Goal: Information Seeking & Learning: Learn about a topic

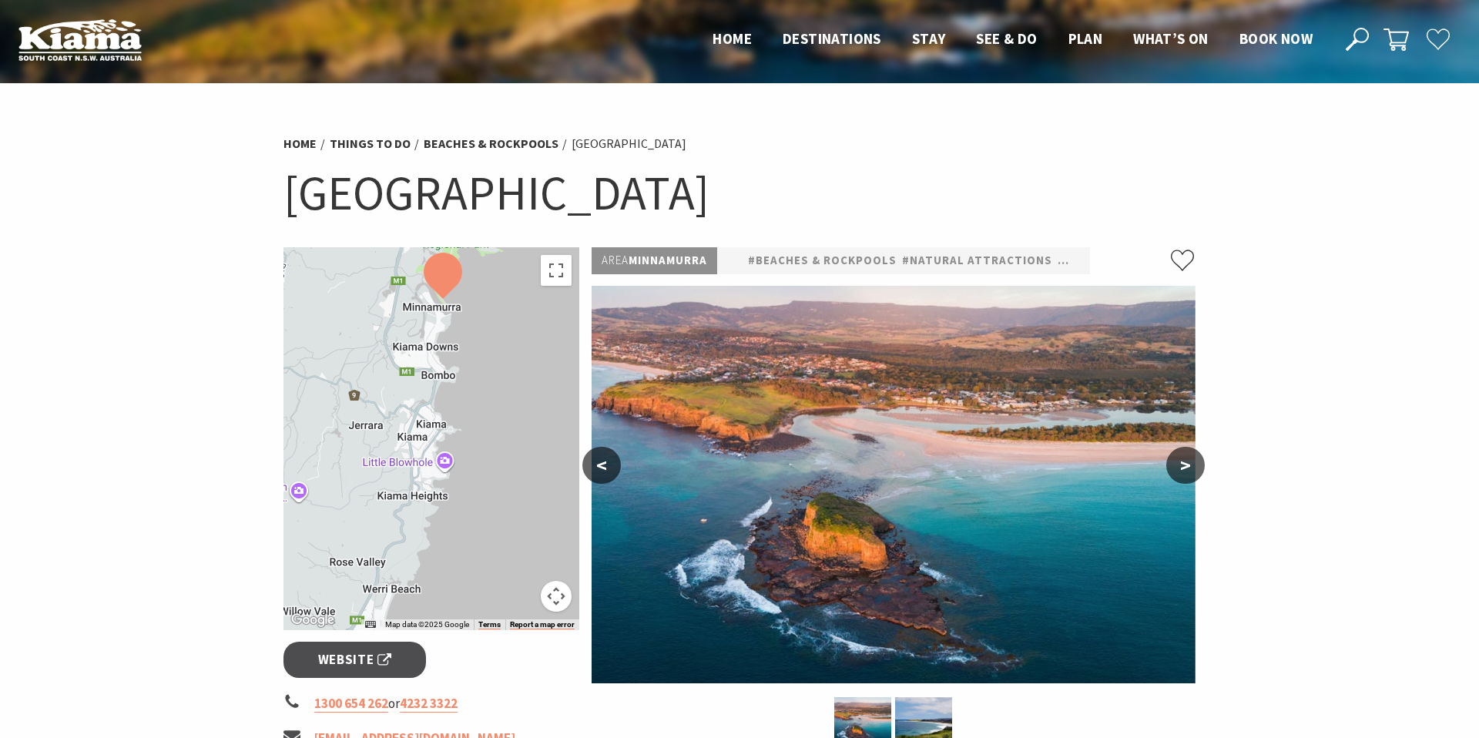
drag, startPoint x: 492, startPoint y: 485, endPoint x: 501, endPoint y: 387, distance: 98.3
click at [504, 344] on div at bounding box center [432, 438] width 296 height 383
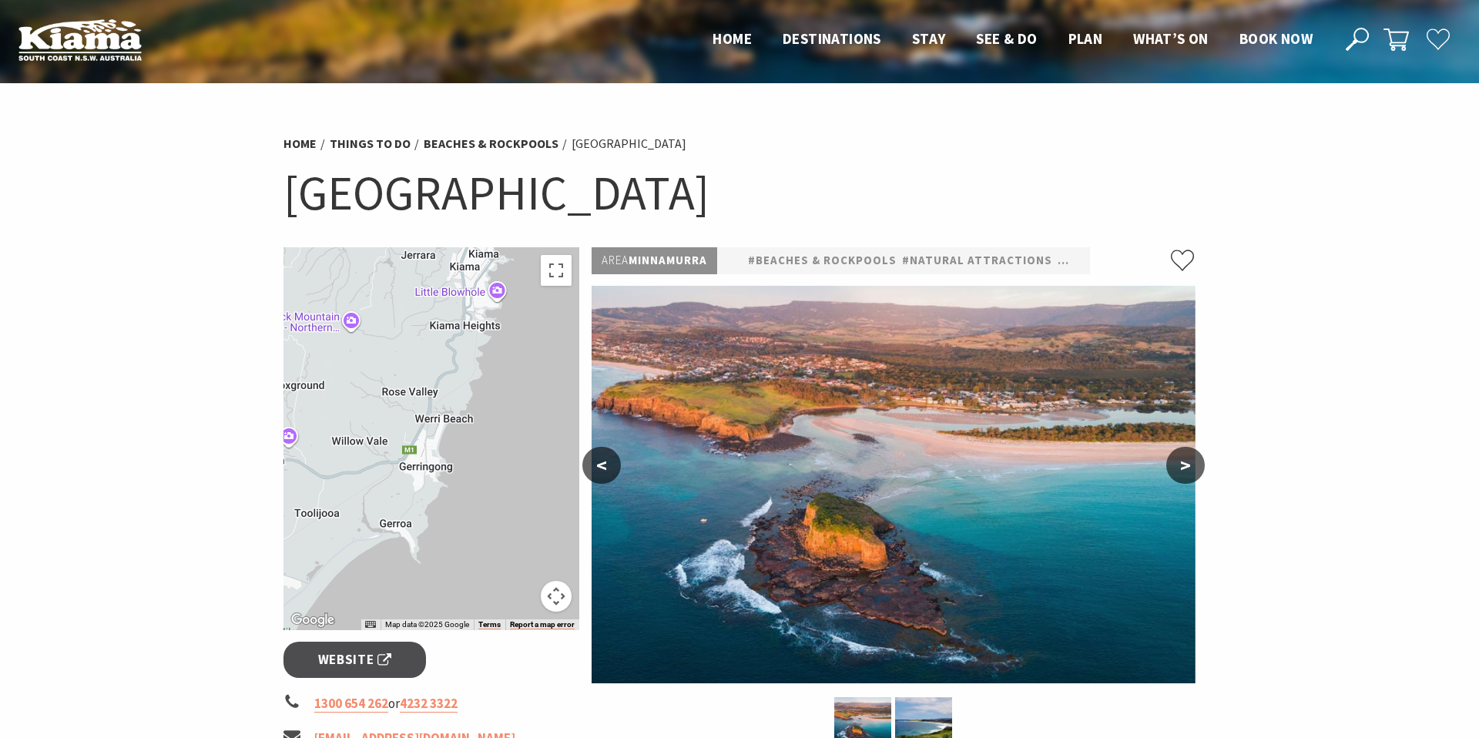
drag, startPoint x: 478, startPoint y: 554, endPoint x: 538, endPoint y: 371, distance: 192.0
click at [538, 371] on div at bounding box center [432, 438] width 296 height 383
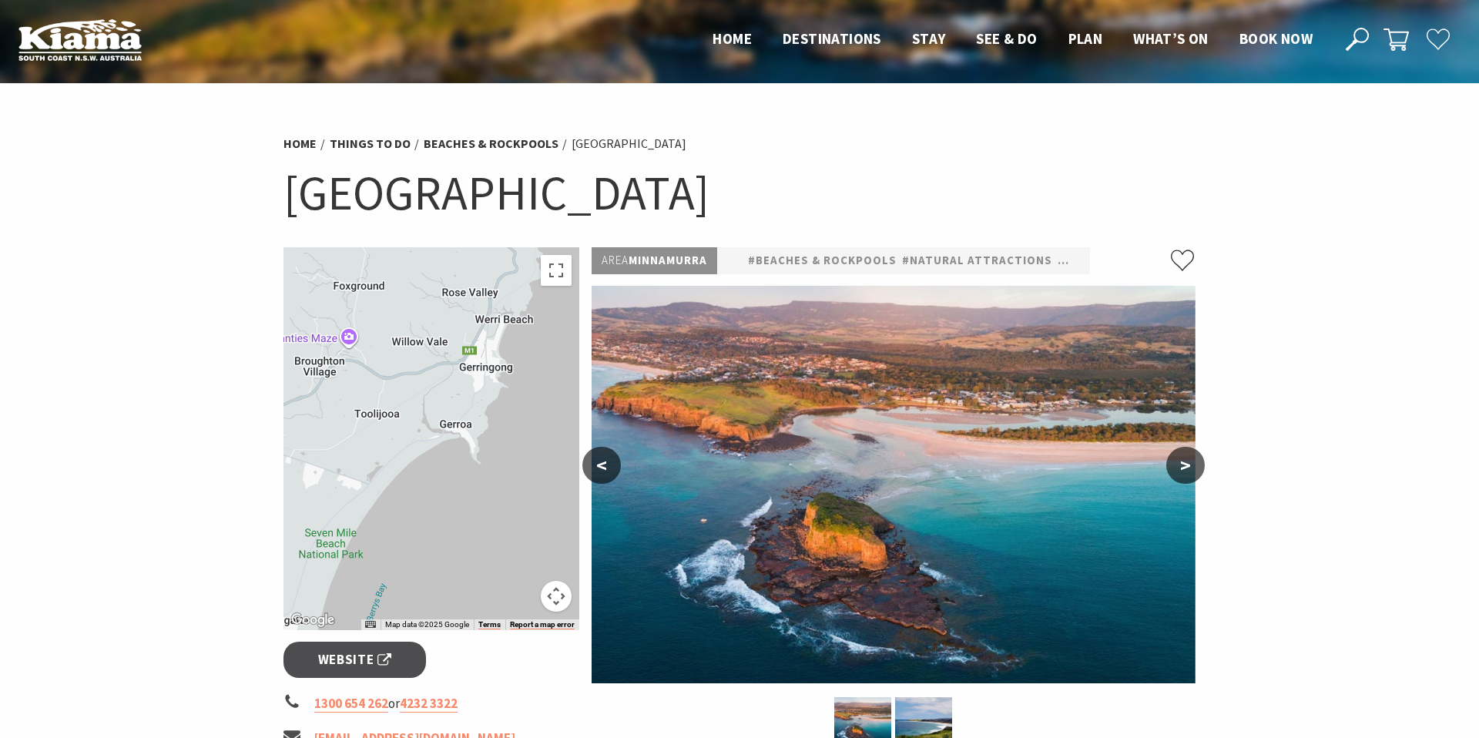
drag, startPoint x: 483, startPoint y: 513, endPoint x: 555, endPoint y: 387, distance: 145.6
click at [555, 387] on div at bounding box center [432, 438] width 296 height 383
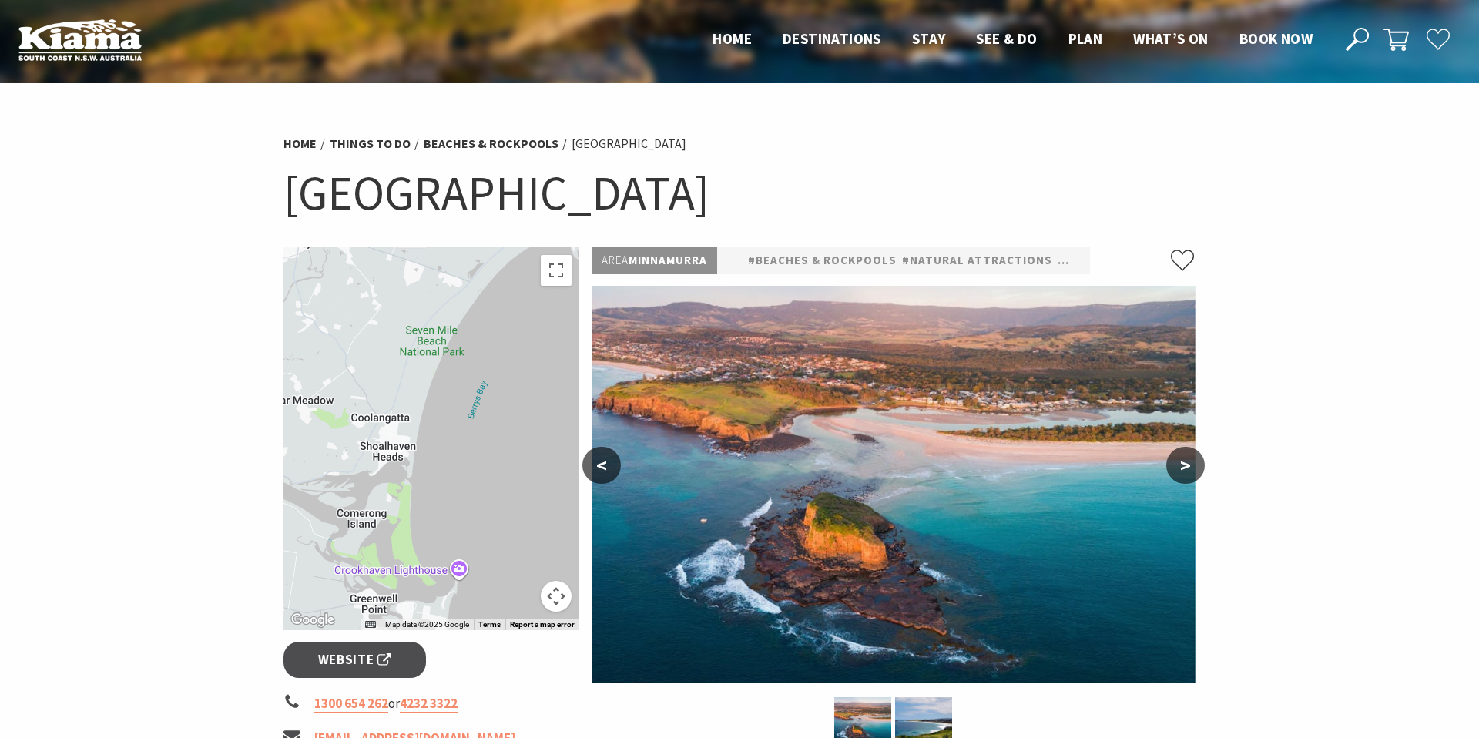
drag, startPoint x: 476, startPoint y: 510, endPoint x: 557, endPoint y: 355, distance: 174.7
click at [557, 355] on div at bounding box center [432, 438] width 296 height 383
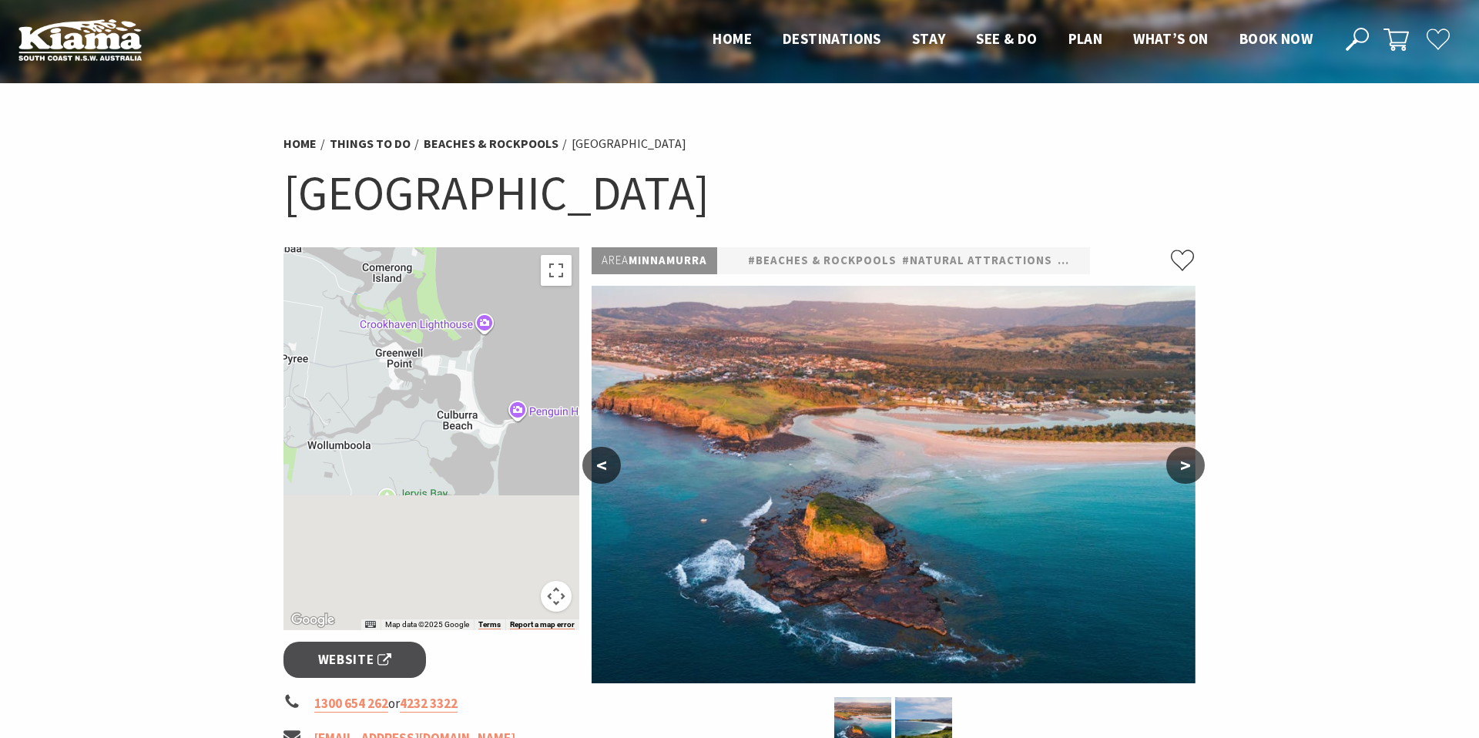
drag, startPoint x: 503, startPoint y: 300, endPoint x: 517, endPoint y: 229, distance: 73.0
click at [522, 217] on section "Home Things To Do Beaches & Rockpools [GEOGRAPHIC_DATA] [GEOGRAPHIC_DATA] ← Mov…" at bounding box center [739, 612] width 1479 height 1058
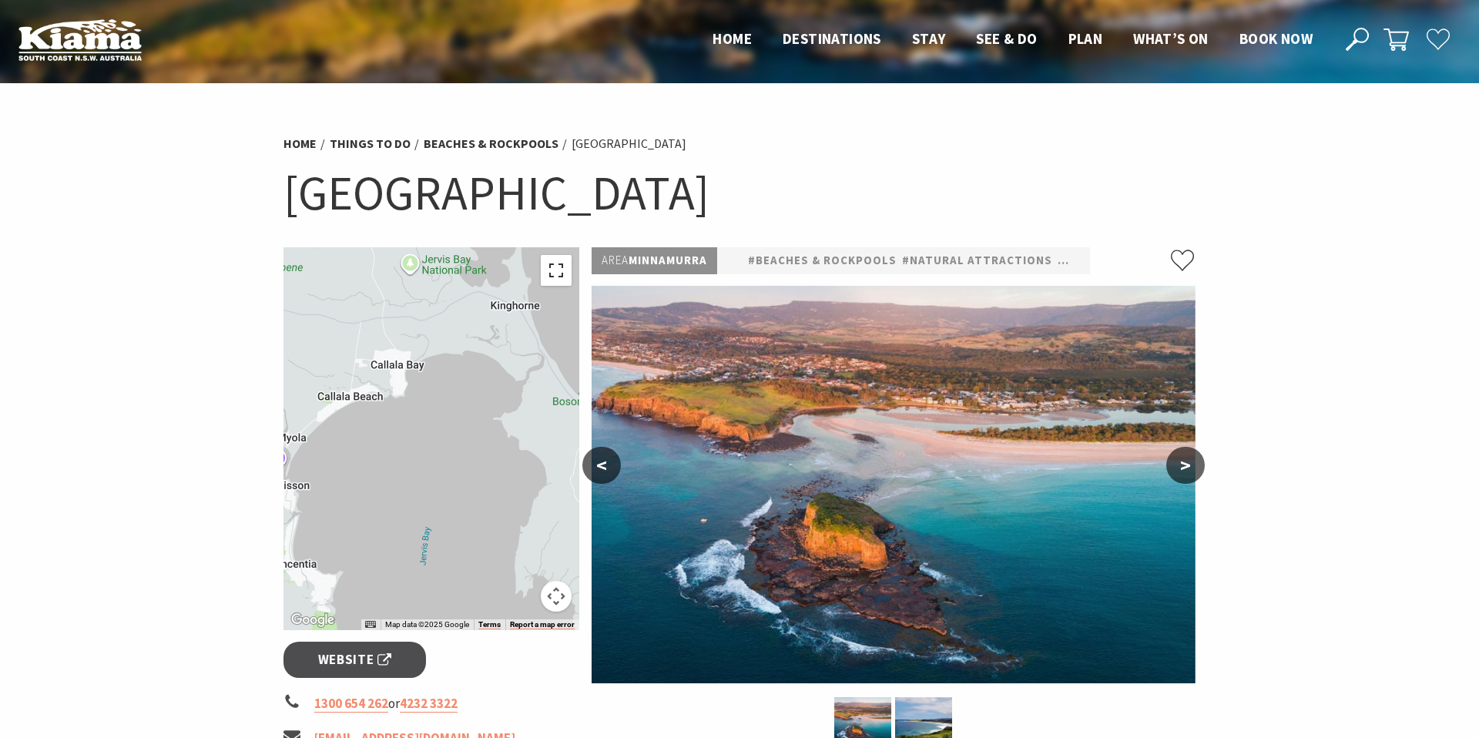
drag, startPoint x: 526, startPoint y: 478, endPoint x: 542, endPoint y: 259, distance: 220.2
click at [546, 246] on section "Home Things To Do Beaches & Rockpools [GEOGRAPHIC_DATA] [GEOGRAPHIC_DATA] ← Mov…" at bounding box center [739, 612] width 1479 height 1058
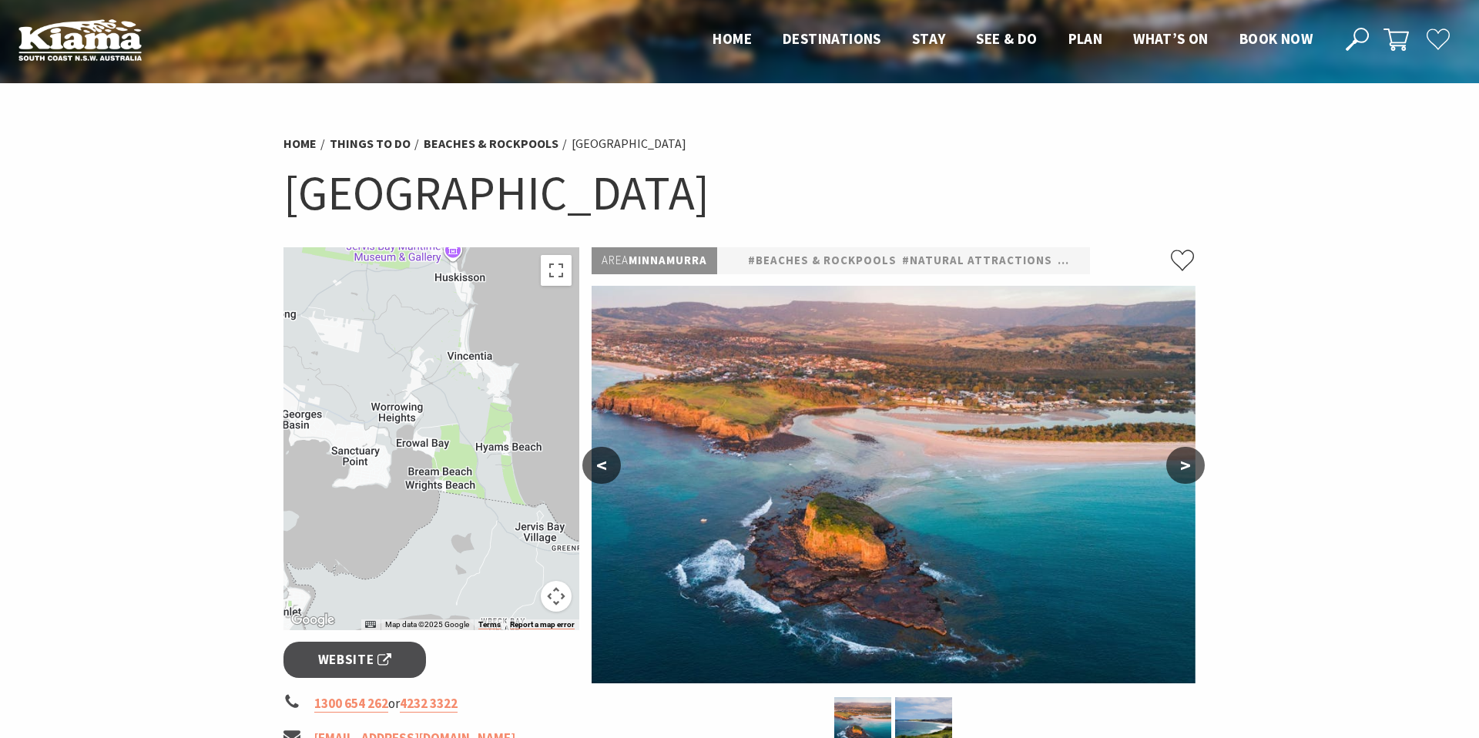
drag, startPoint x: 483, startPoint y: 448, endPoint x: 661, endPoint y: 238, distance: 275.5
click at [661, 238] on section "Home Things To Do Beaches & Rockpools [GEOGRAPHIC_DATA] [GEOGRAPHIC_DATA] ← Mov…" at bounding box center [739, 612] width 1479 height 1058
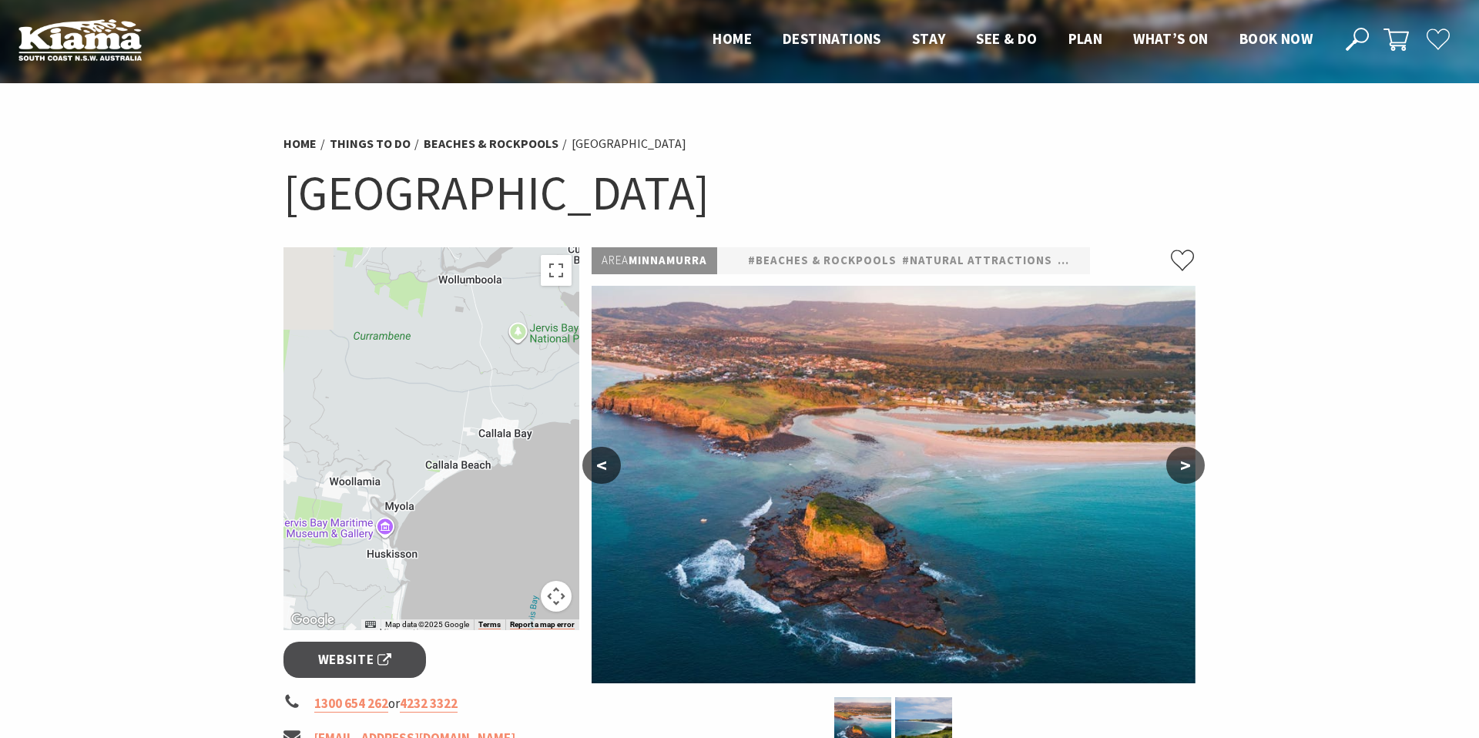
drag, startPoint x: 523, startPoint y: 304, endPoint x: 442, endPoint y: 652, distance: 356.7
click at [443, 652] on div "← Move left → Move right ↑ Move up ↓ Move down + Zoom in - Zoom out Home Jump l…" at bounding box center [431, 672] width 308 height 851
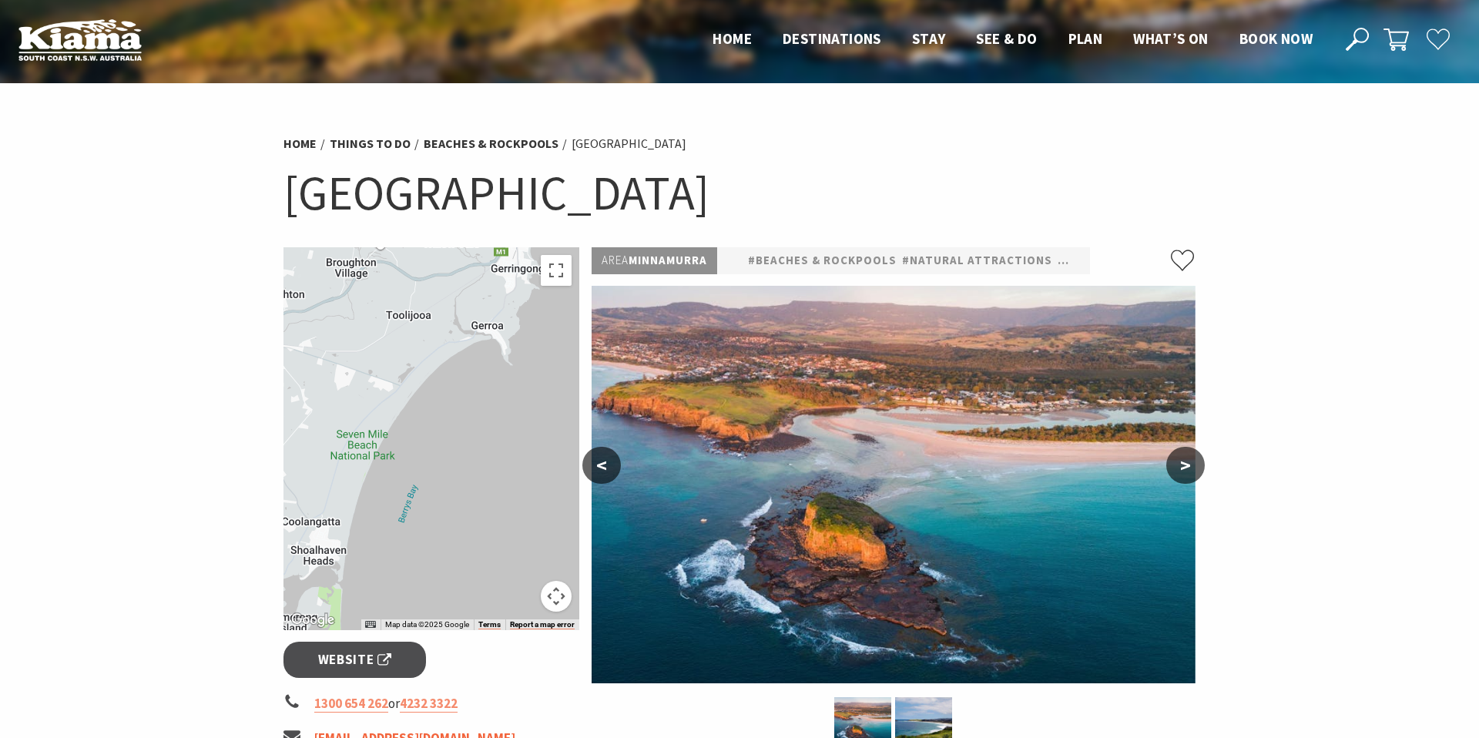
drag, startPoint x: 522, startPoint y: 339, endPoint x: 314, endPoint y: 737, distance: 449.3
click at [314, 737] on div "← Move left → Move right ↑ Move up ↓ Move down + Zoom in - Zoom out Home Jump l…" at bounding box center [431, 672] width 308 height 851
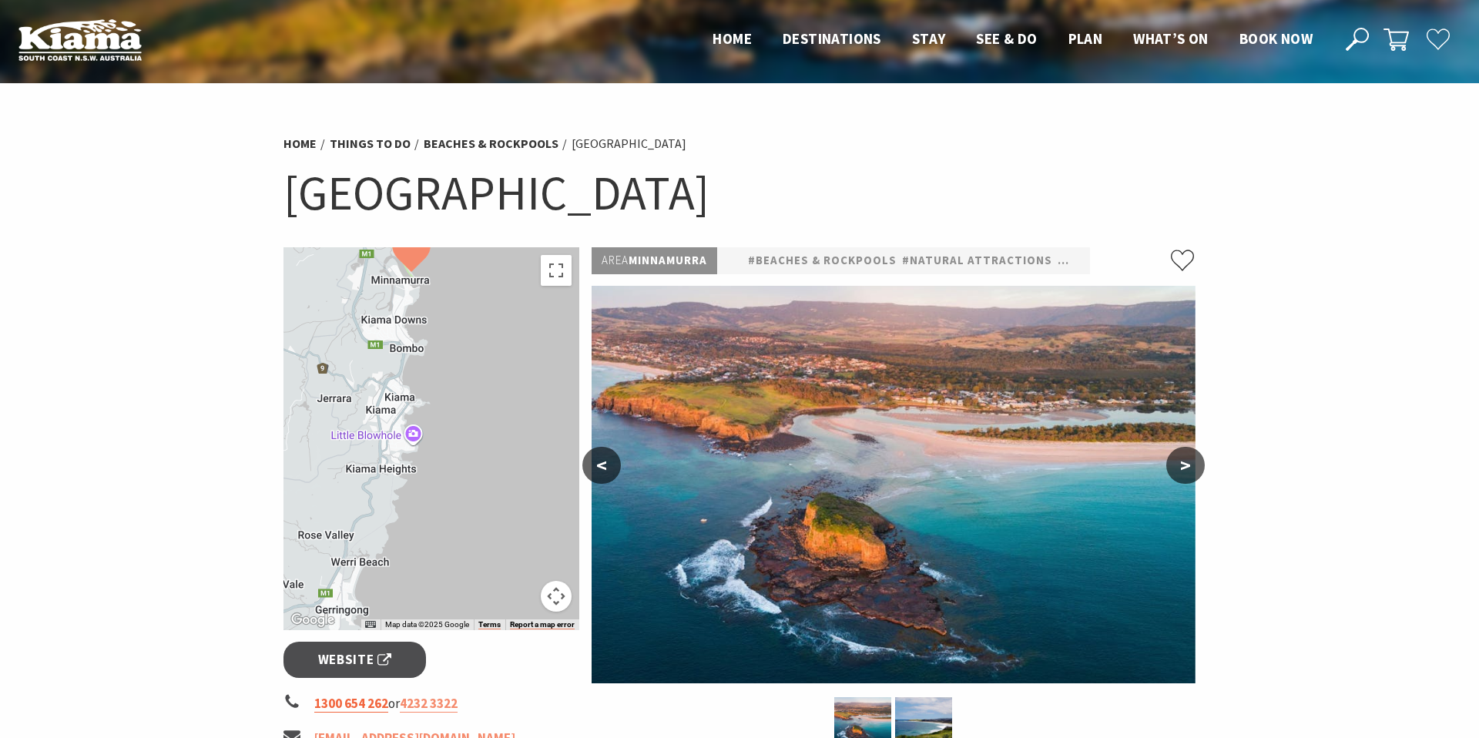
drag, startPoint x: 498, startPoint y: 369, endPoint x: 327, endPoint y: 710, distance: 381.4
click at [323, 711] on div "← Move left → Move right ↑ Move up ↓ Move down + Zoom in - Zoom out Home Jump l…" at bounding box center [431, 672] width 308 height 851
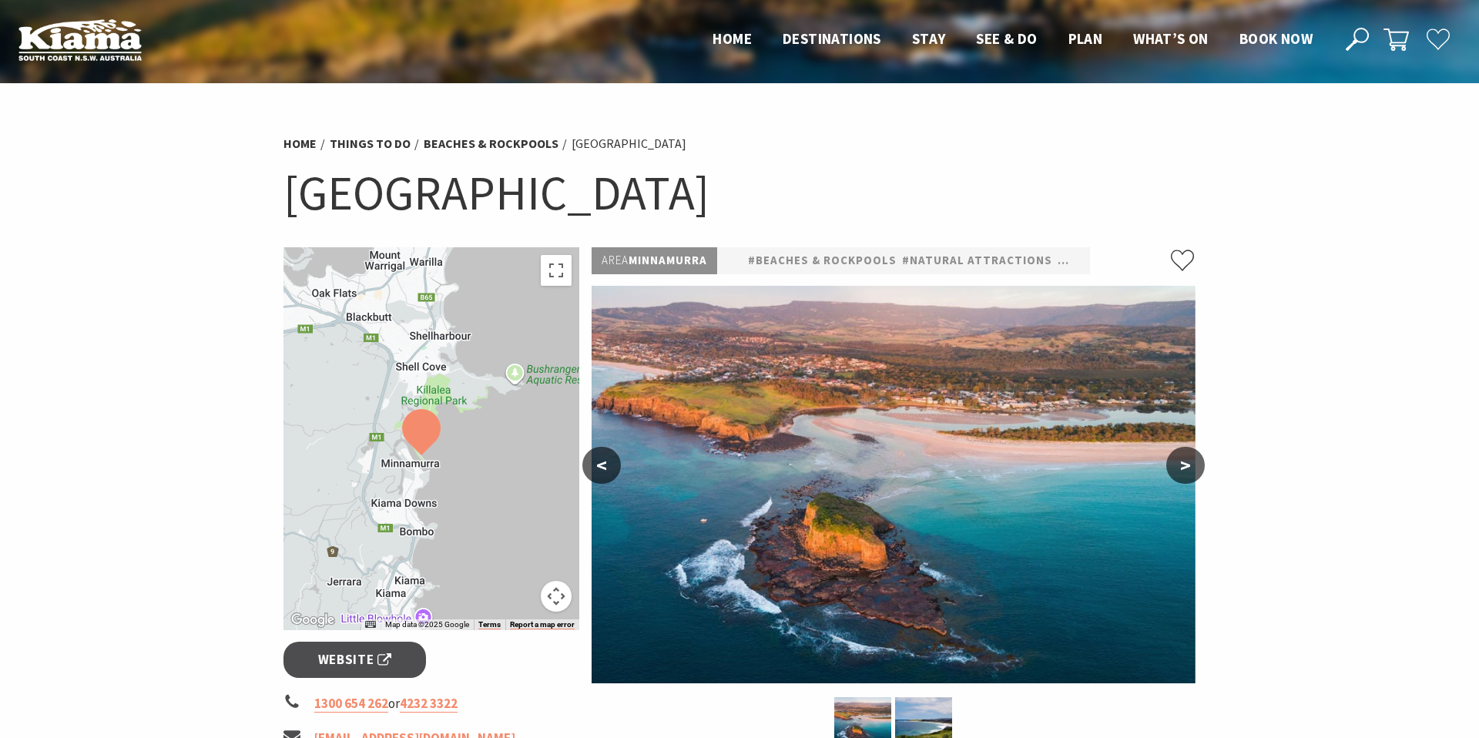
drag, startPoint x: 472, startPoint y: 366, endPoint x: 490, endPoint y: 569, distance: 203.4
click at [490, 569] on div at bounding box center [432, 438] width 296 height 383
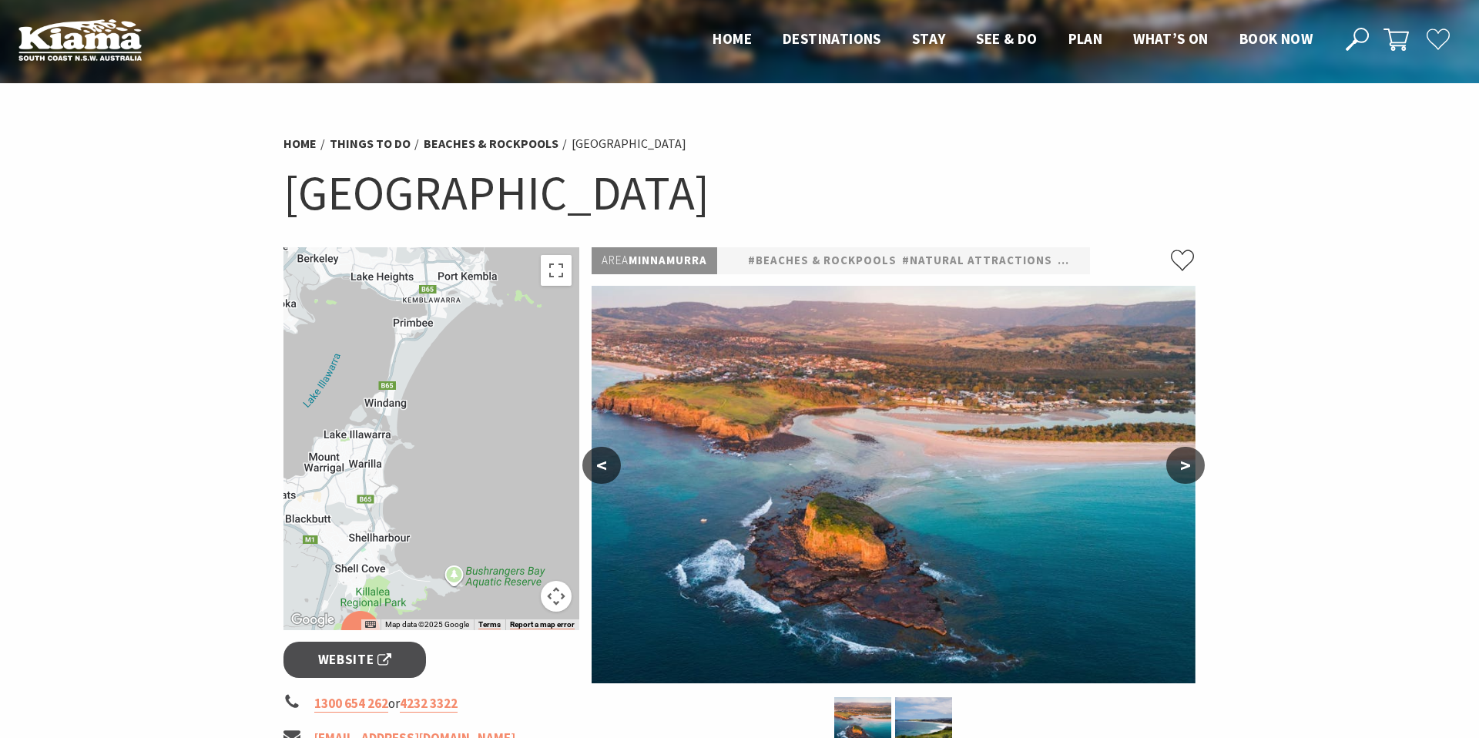
drag, startPoint x: 498, startPoint y: 351, endPoint x: 436, endPoint y: 520, distance: 179.9
click at [431, 525] on div at bounding box center [432, 438] width 296 height 383
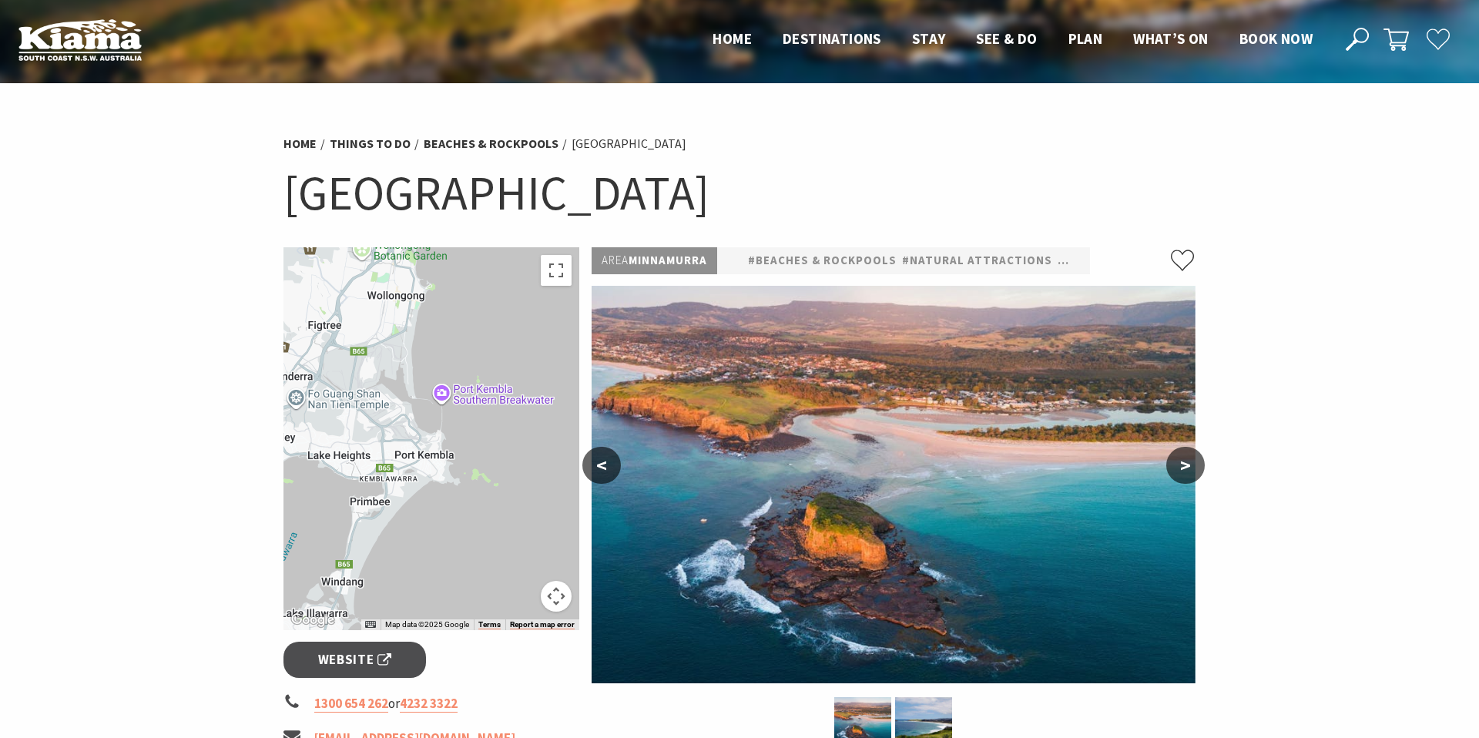
drag, startPoint x: 494, startPoint y: 337, endPoint x: 450, endPoint y: 509, distance: 177.3
click at [451, 509] on div at bounding box center [432, 438] width 296 height 383
click at [1183, 468] on button ">" at bounding box center [1185, 465] width 39 height 37
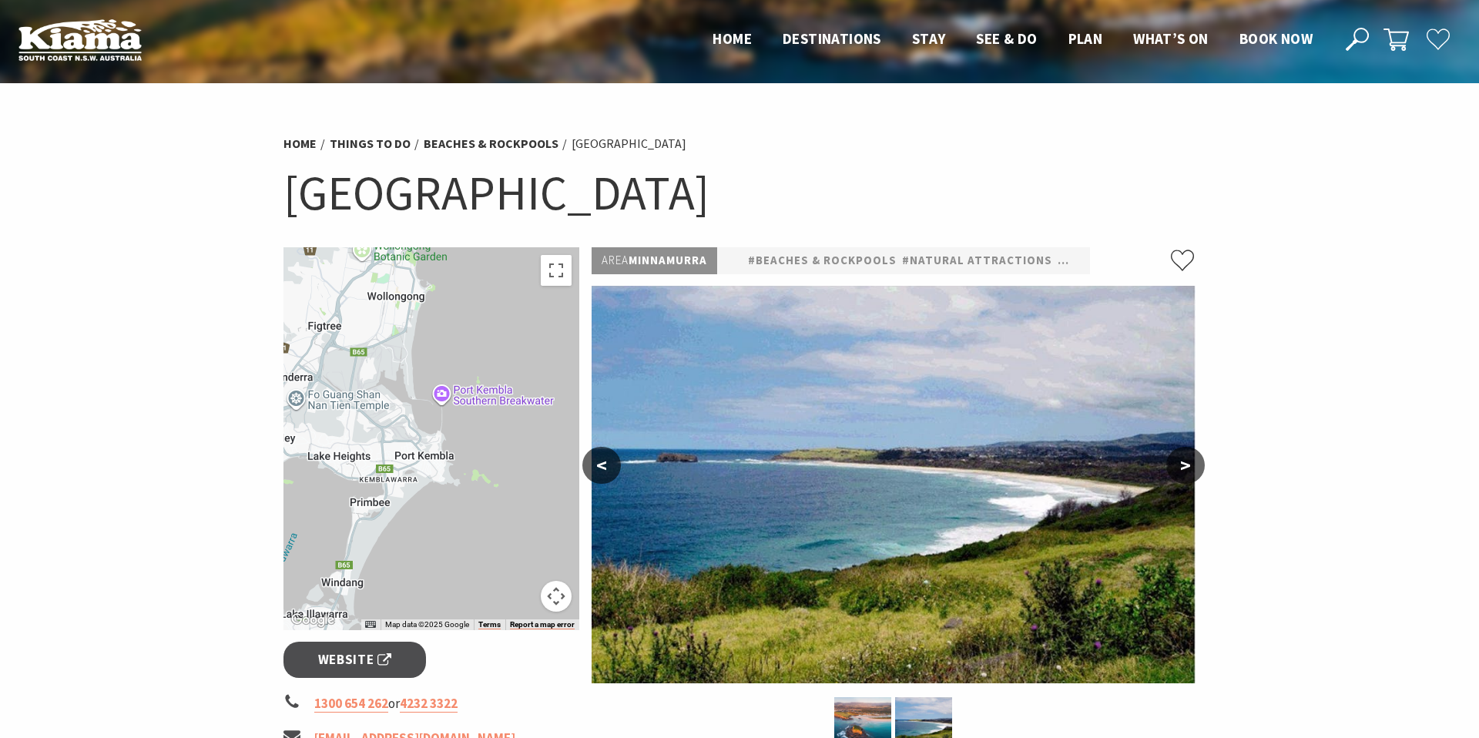
click at [1183, 468] on button ">" at bounding box center [1185, 465] width 39 height 37
click at [1190, 464] on button ">" at bounding box center [1185, 465] width 39 height 37
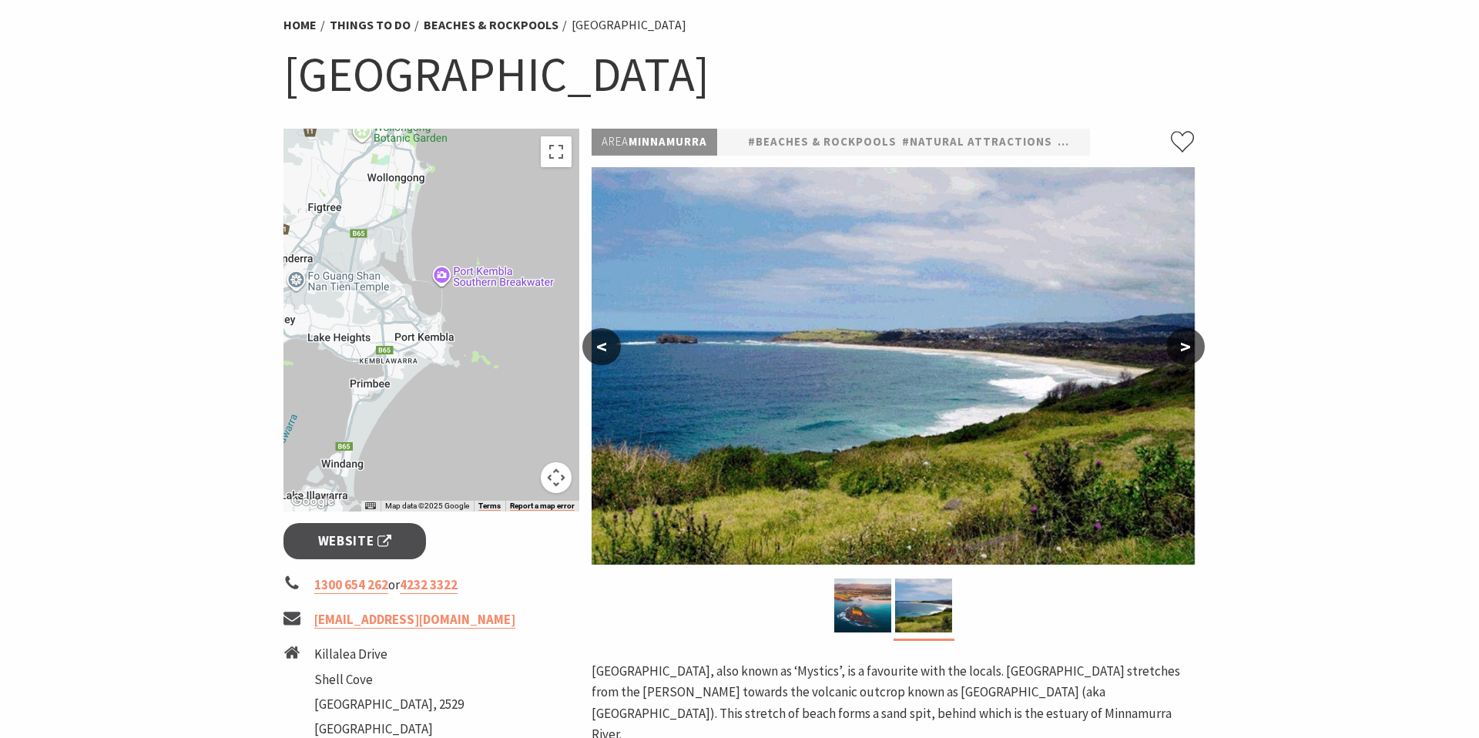
scroll to position [119, 0]
click at [951, 411] on img at bounding box center [894, 365] width 604 height 398
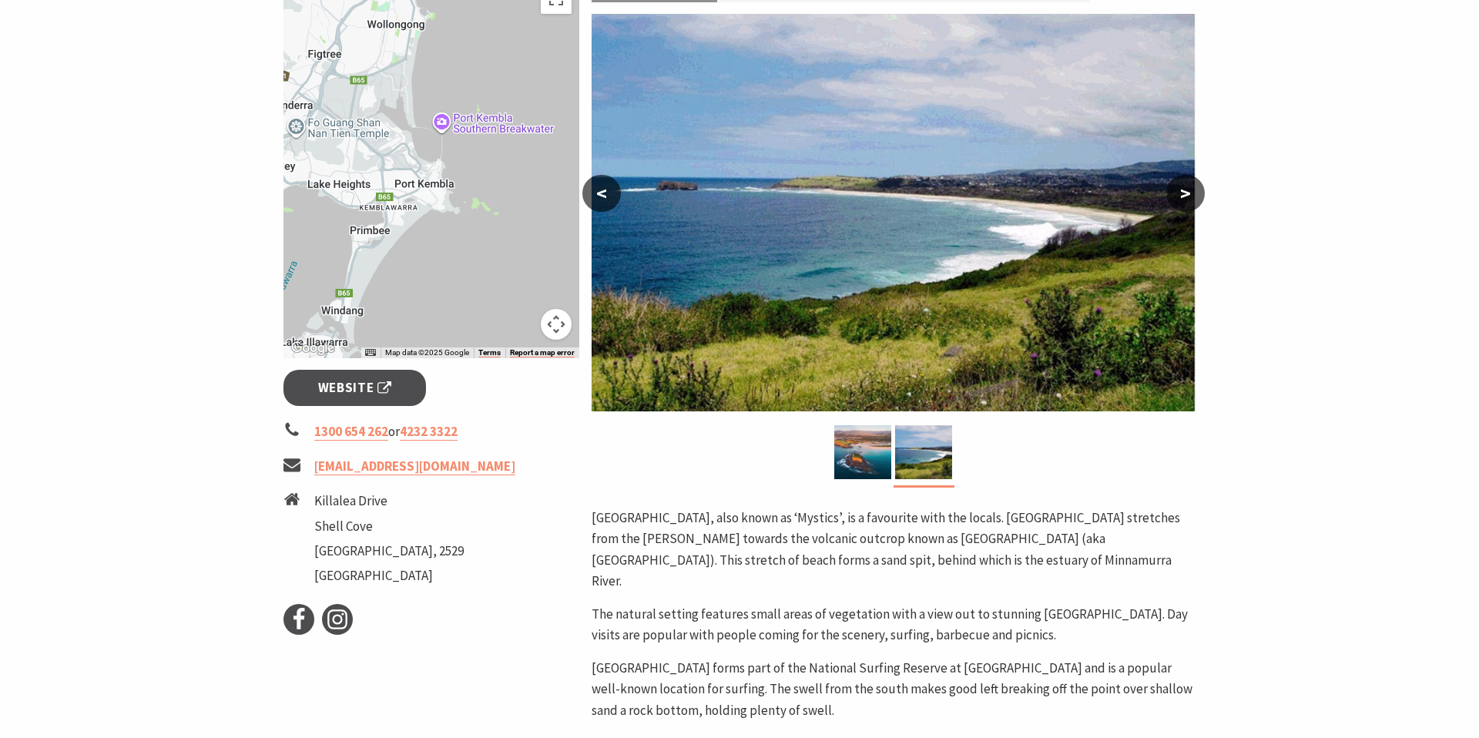
scroll to position [169, 0]
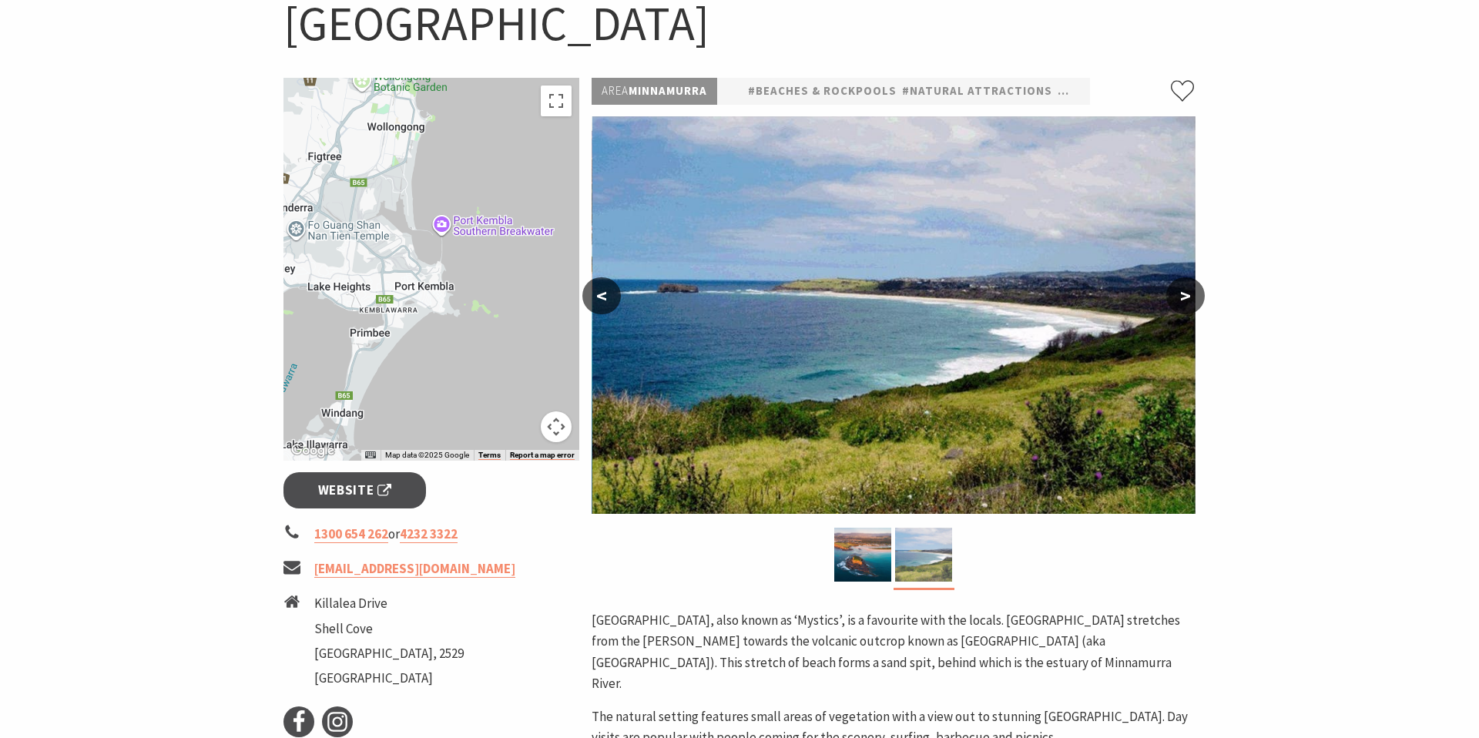
drag, startPoint x: 948, startPoint y: 457, endPoint x: 932, endPoint y: 555, distance: 99.9
click at [948, 458] on img at bounding box center [894, 315] width 604 height 398
click at [932, 557] on img at bounding box center [923, 555] width 57 height 54
